Goal: Information Seeking & Learning: Learn about a topic

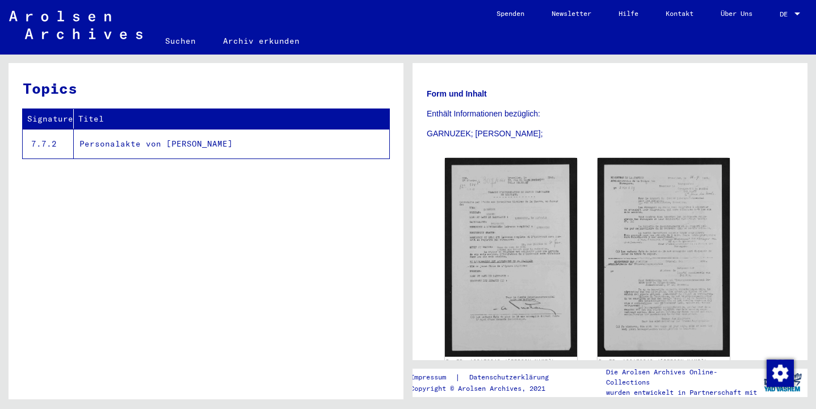
scroll to position [169, 0]
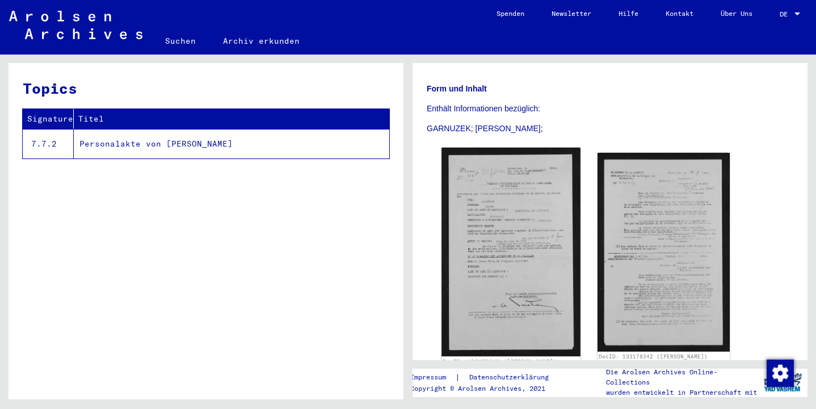
click at [513, 238] on img at bounding box center [511, 252] width 139 height 209
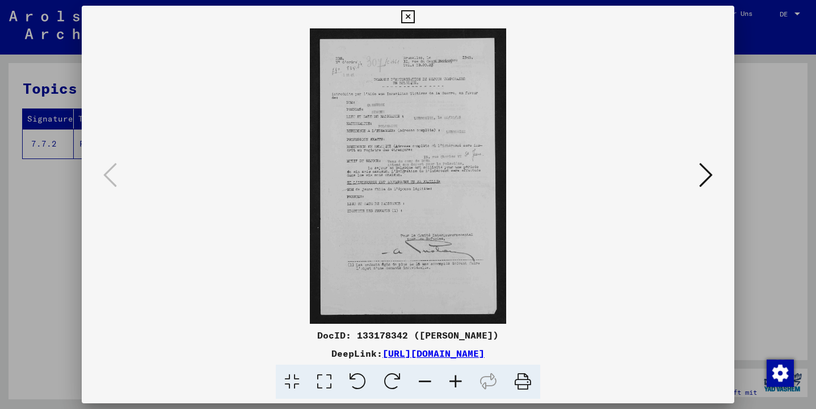
click at [453, 383] on icon at bounding box center [456, 381] width 31 height 35
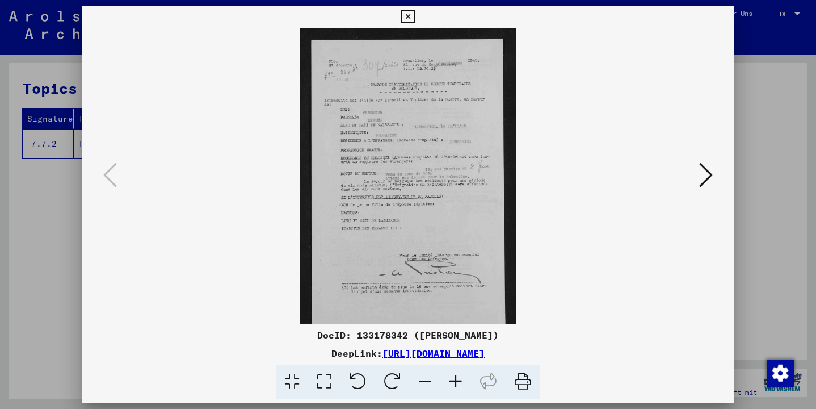
click at [453, 383] on icon at bounding box center [456, 381] width 31 height 35
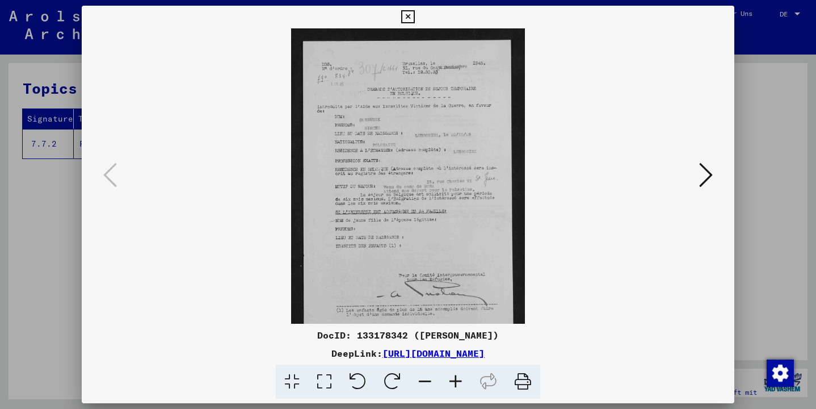
click at [453, 383] on icon at bounding box center [456, 381] width 31 height 35
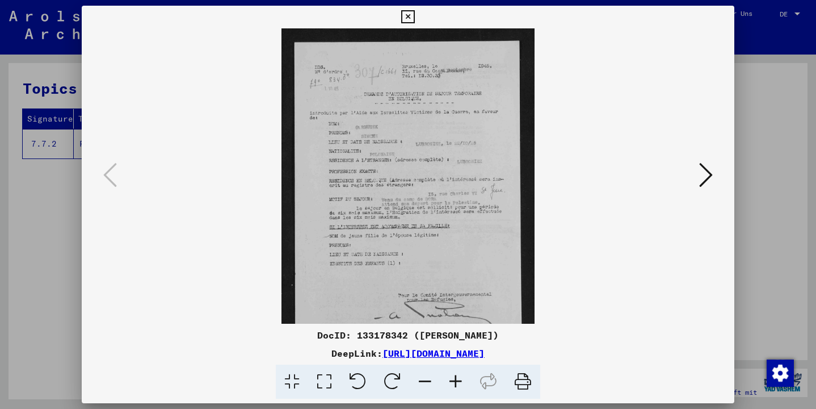
click at [453, 383] on icon at bounding box center [456, 381] width 31 height 35
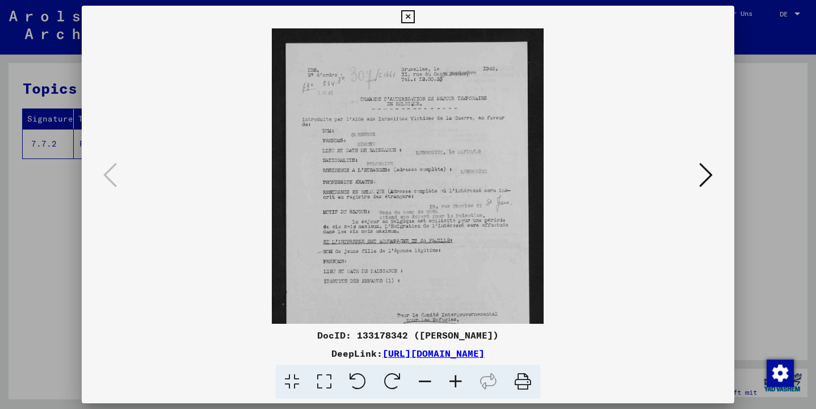
click at [453, 383] on icon at bounding box center [456, 381] width 31 height 35
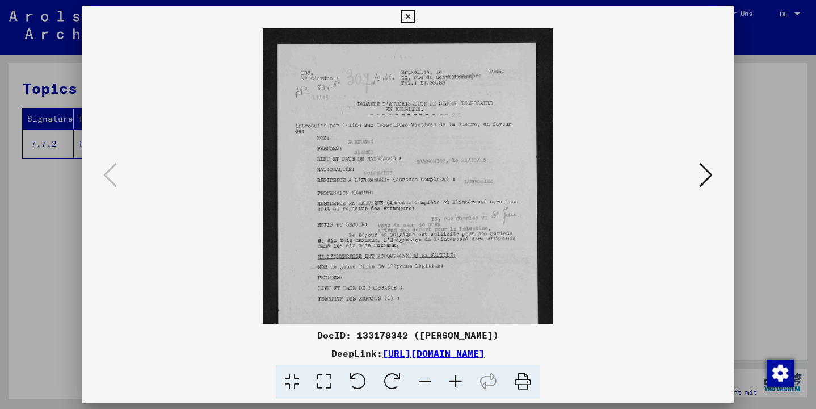
click at [453, 383] on icon at bounding box center [456, 381] width 31 height 35
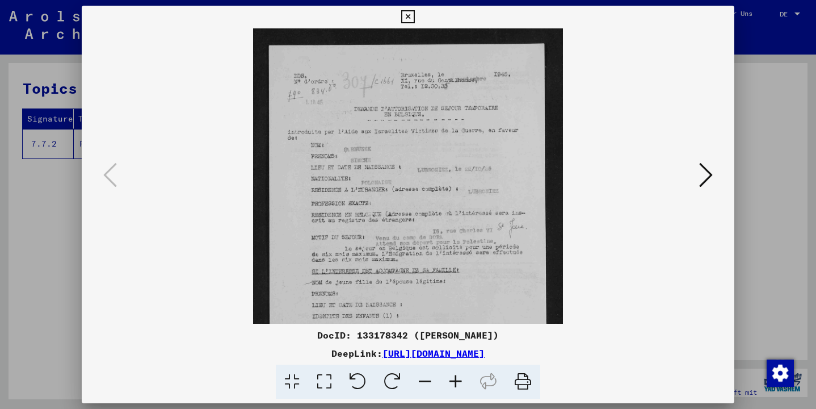
click at [453, 383] on icon at bounding box center [456, 381] width 31 height 35
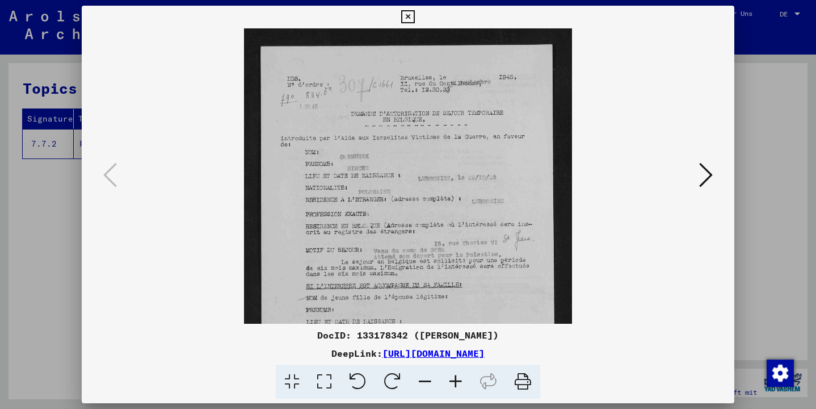
click at [453, 383] on icon at bounding box center [456, 381] width 31 height 35
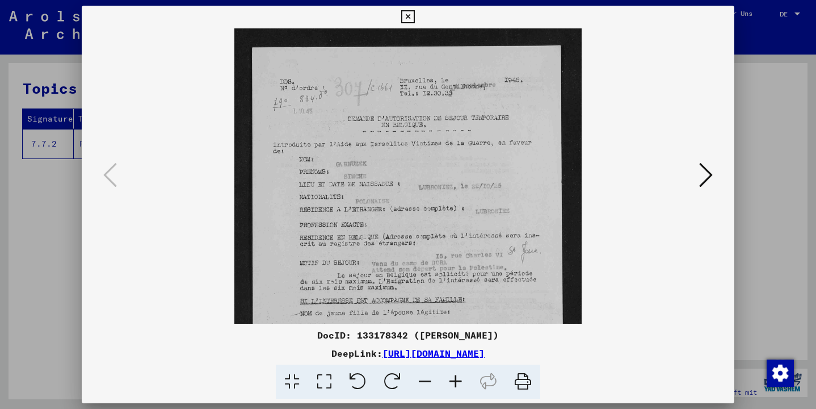
click at [453, 383] on icon at bounding box center [456, 381] width 31 height 35
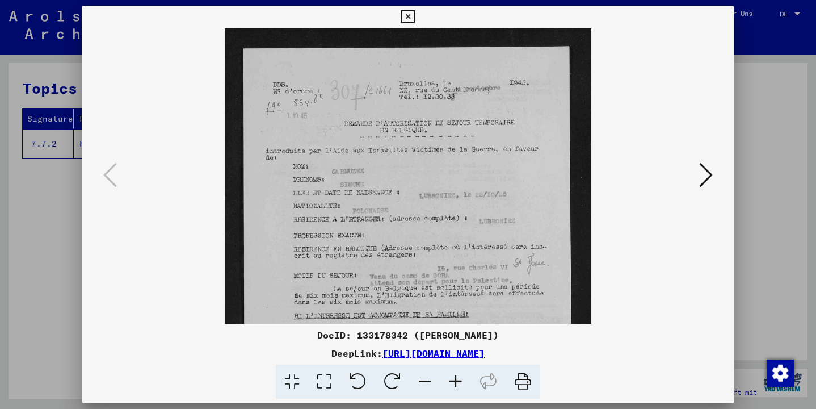
click at [453, 383] on icon at bounding box center [456, 381] width 31 height 35
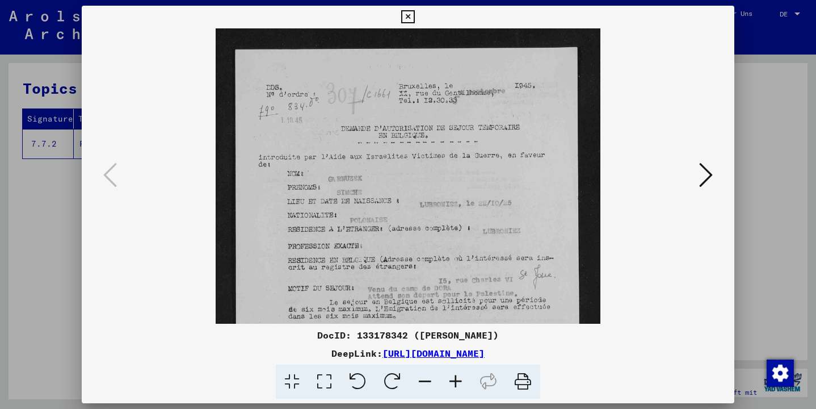
click at [453, 383] on icon at bounding box center [456, 381] width 31 height 35
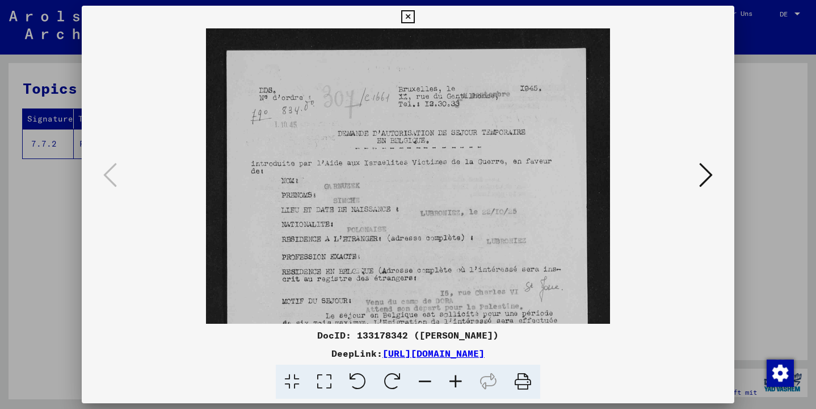
click at [708, 175] on icon at bounding box center [706, 174] width 14 height 27
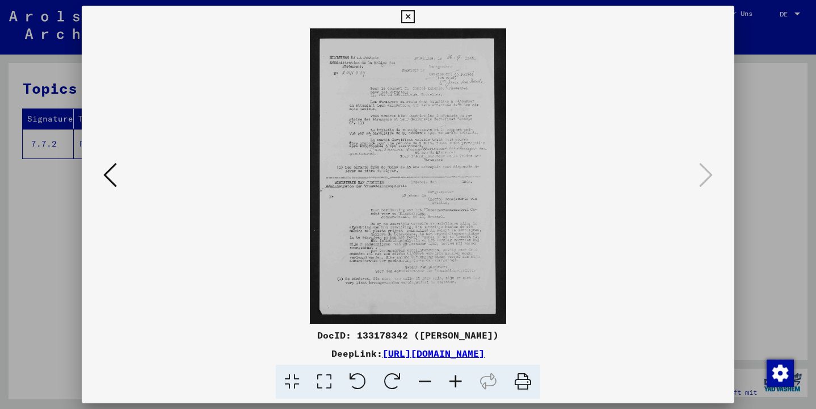
click at [414, 17] on icon at bounding box center [407, 17] width 13 height 14
